Goal: Information Seeking & Learning: Learn about a topic

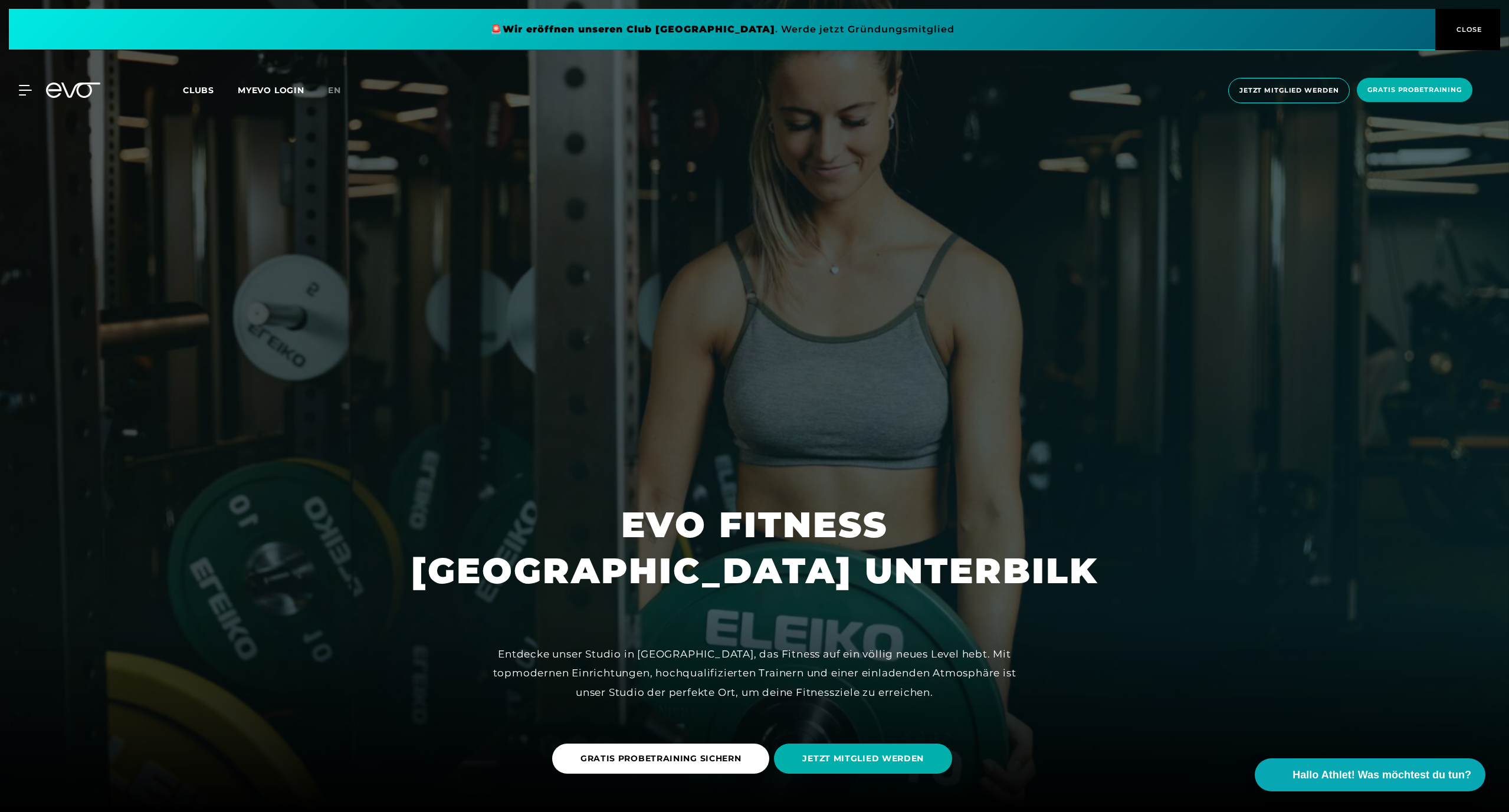
click at [1195, 701] on div at bounding box center [754, 406] width 1509 height 812
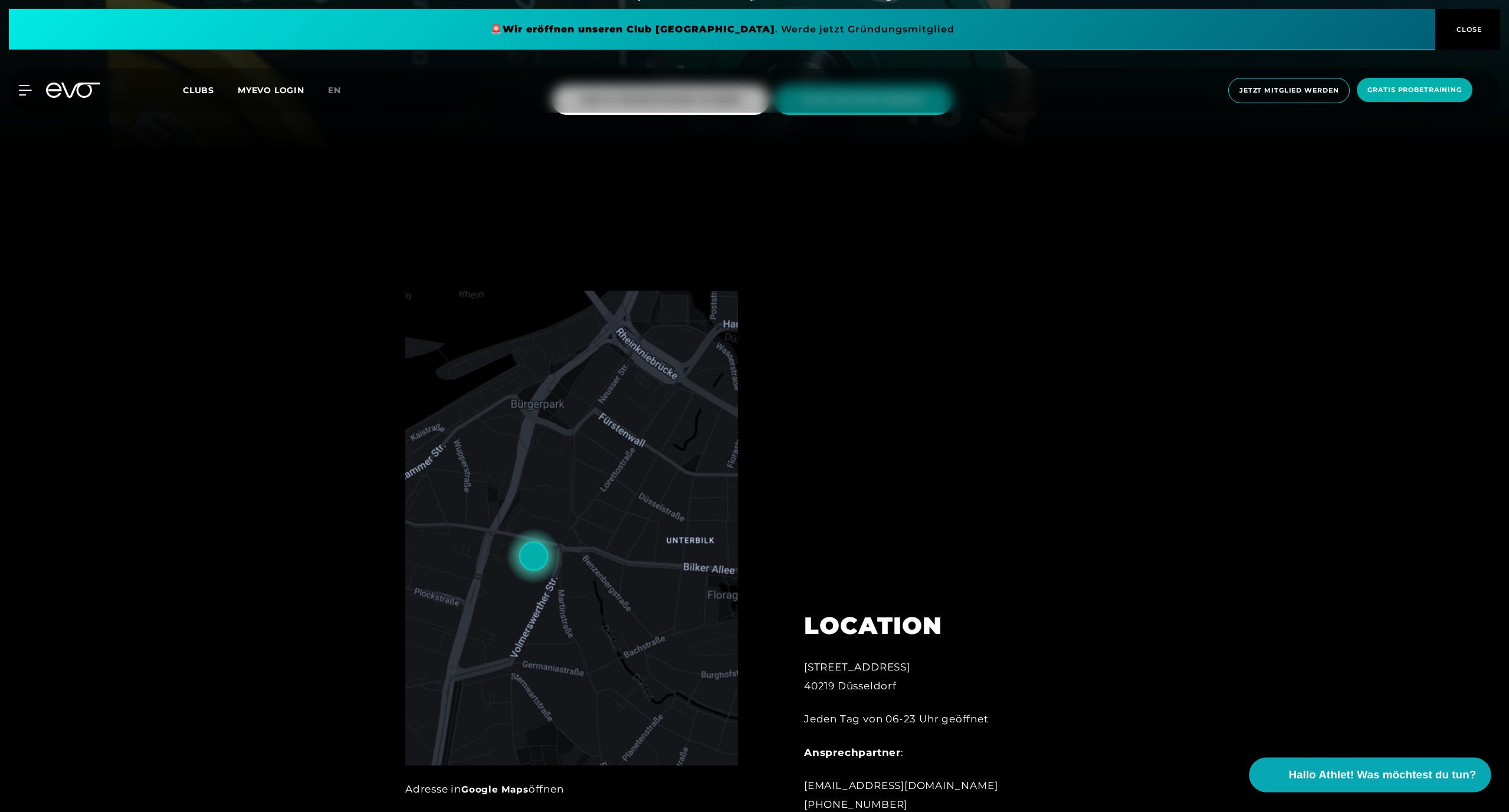
click at [1405, 770] on span "Hallo Athlet! Was möchtest du tun?" at bounding box center [1382, 775] width 187 height 16
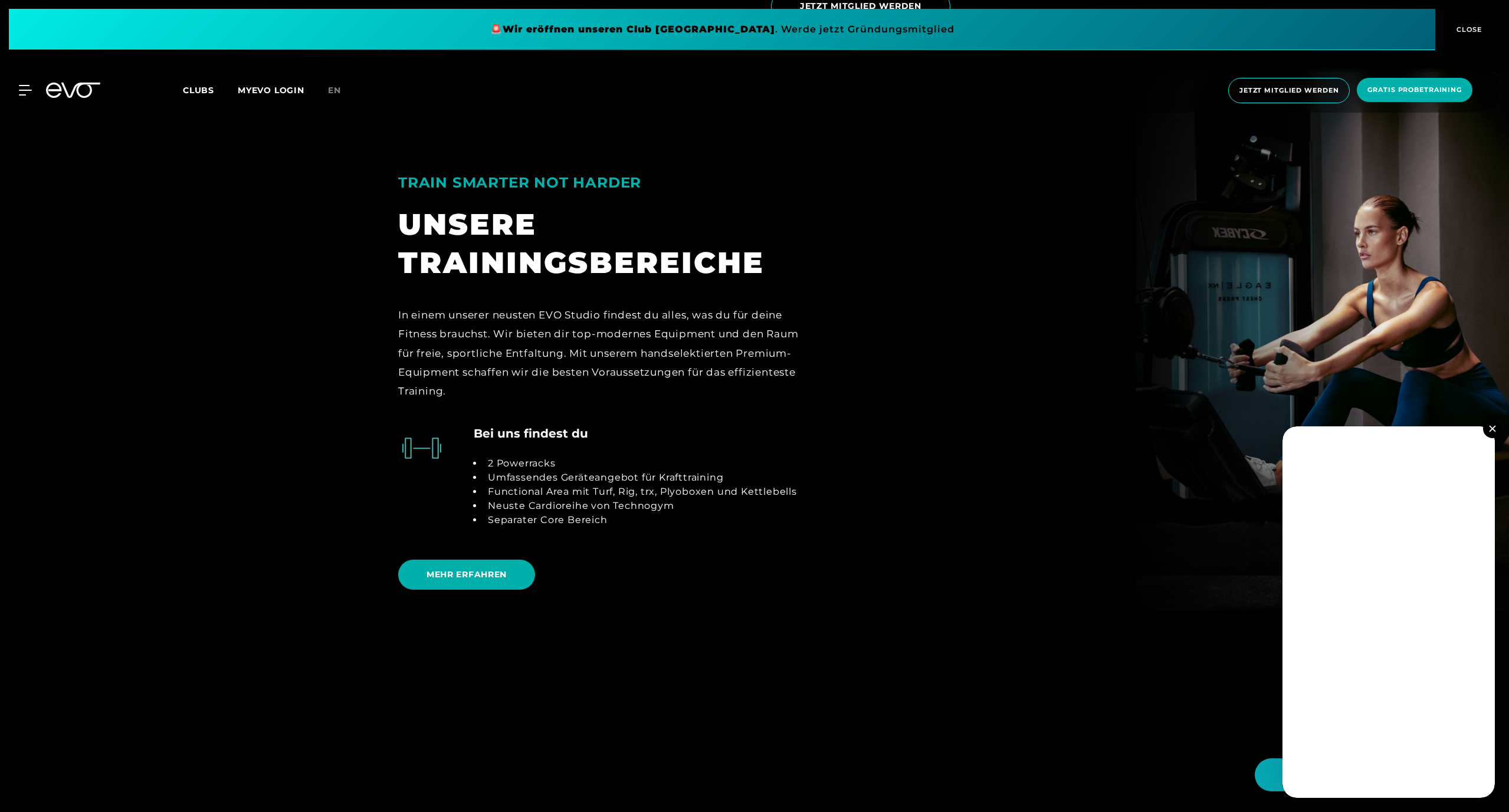
scroll to position [2931, 0]
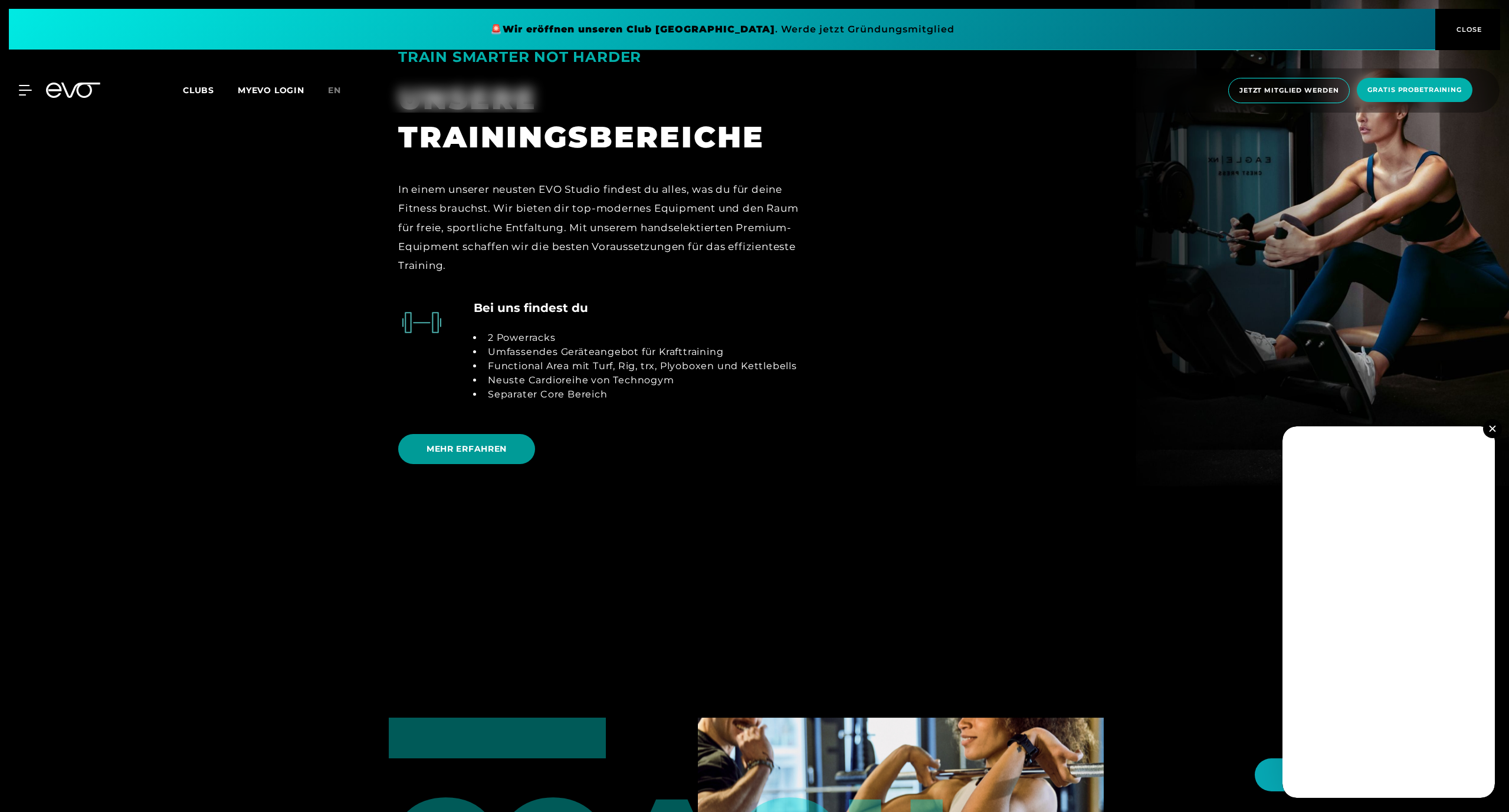
click at [507, 456] on span "MEHR ERFAHREN" at bounding box center [467, 448] width 81 height 12
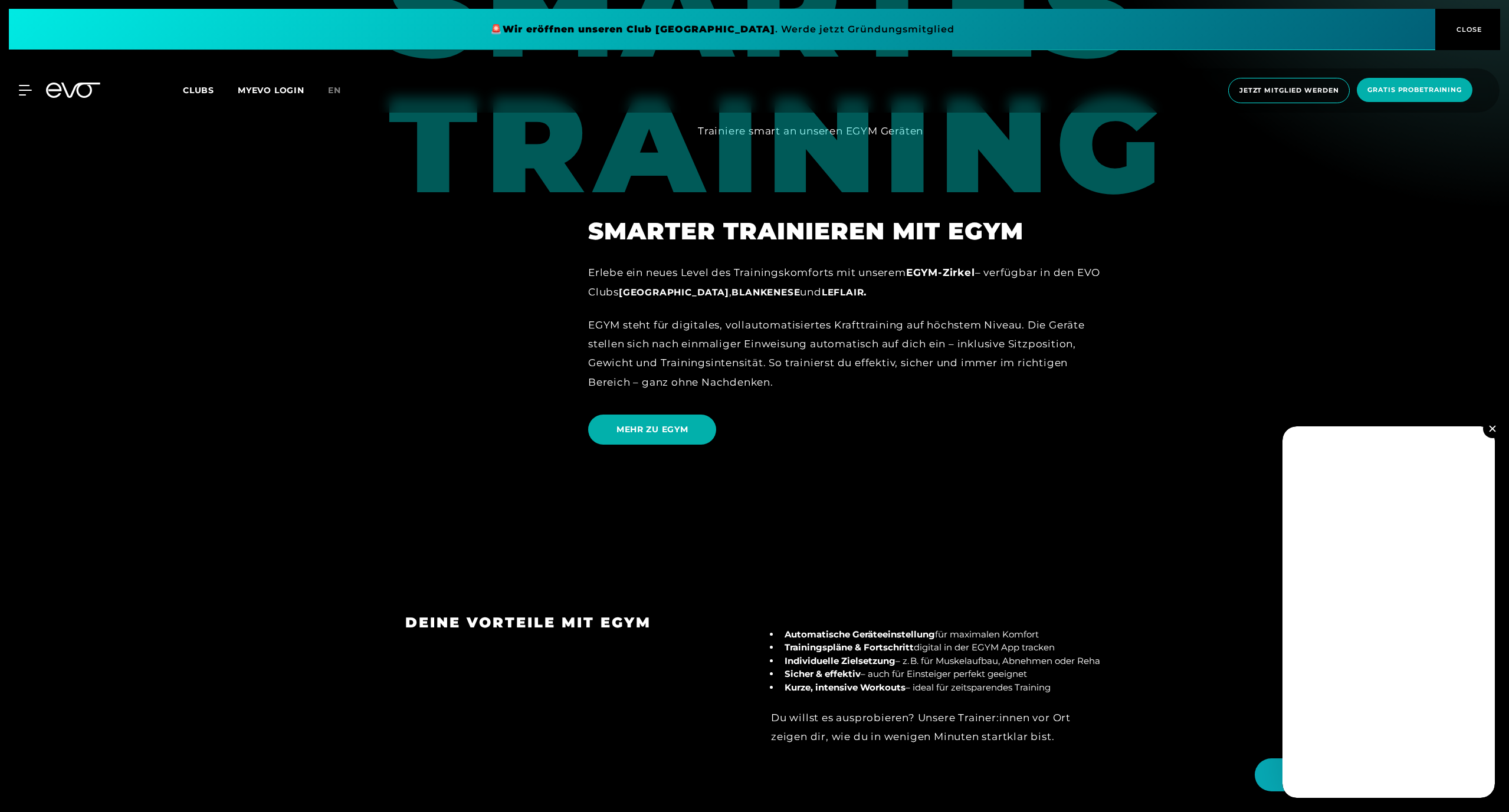
scroll to position [1621, 0]
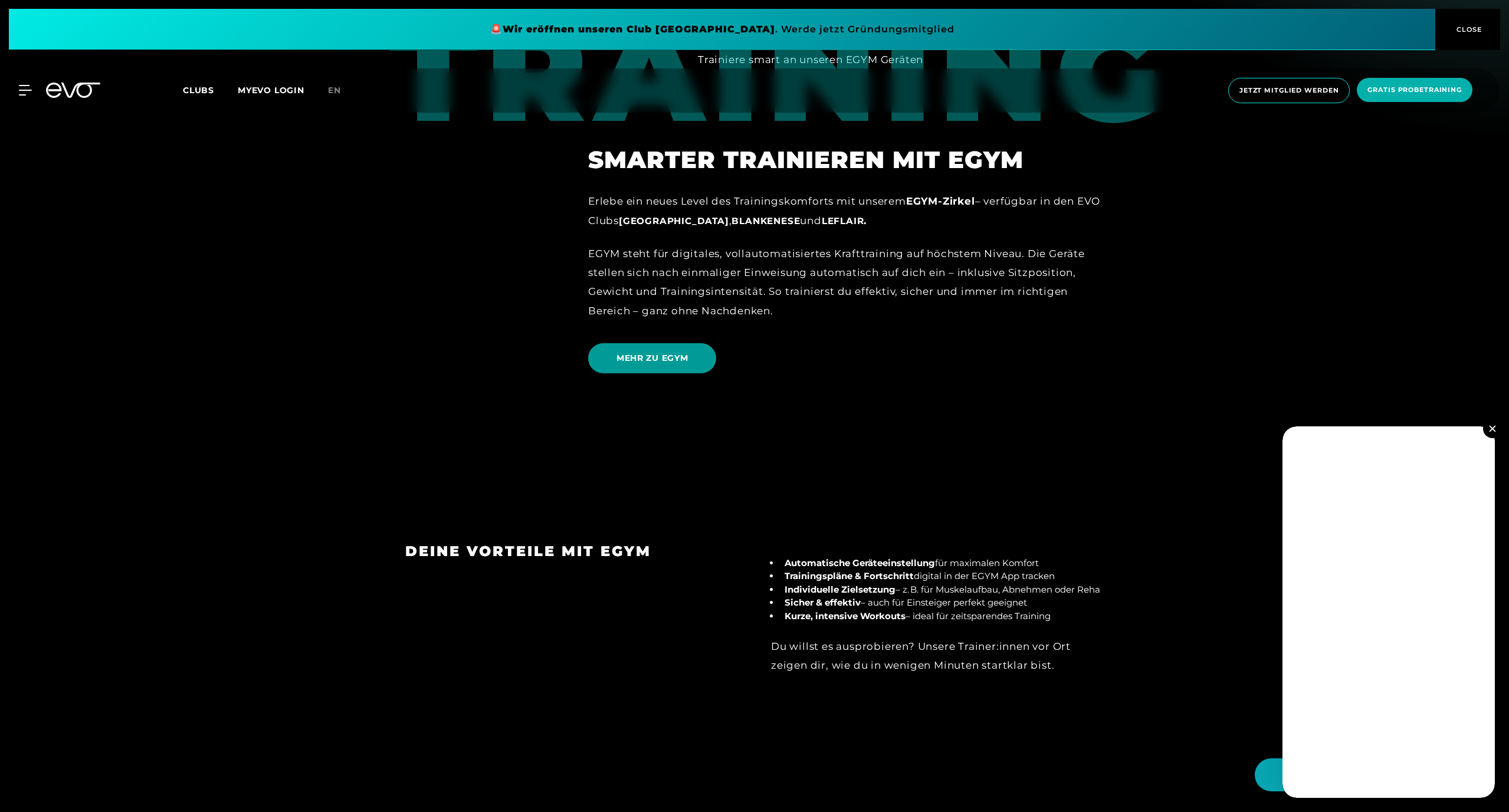
click at [682, 352] on span "MEHR ZU EGYM" at bounding box center [652, 358] width 71 height 12
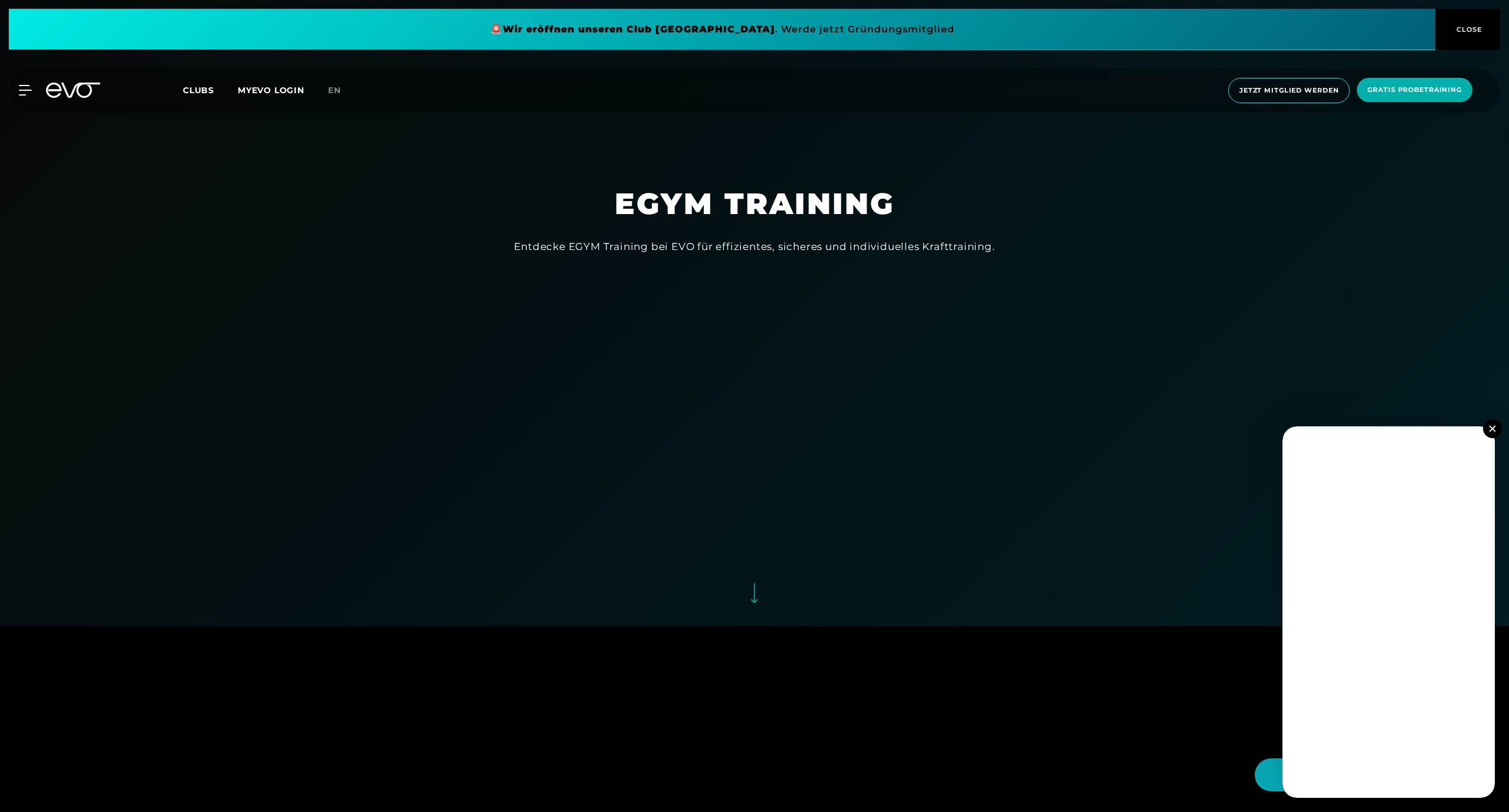
scroll to position [186, 0]
